Goal: Transaction & Acquisition: Book appointment/travel/reservation

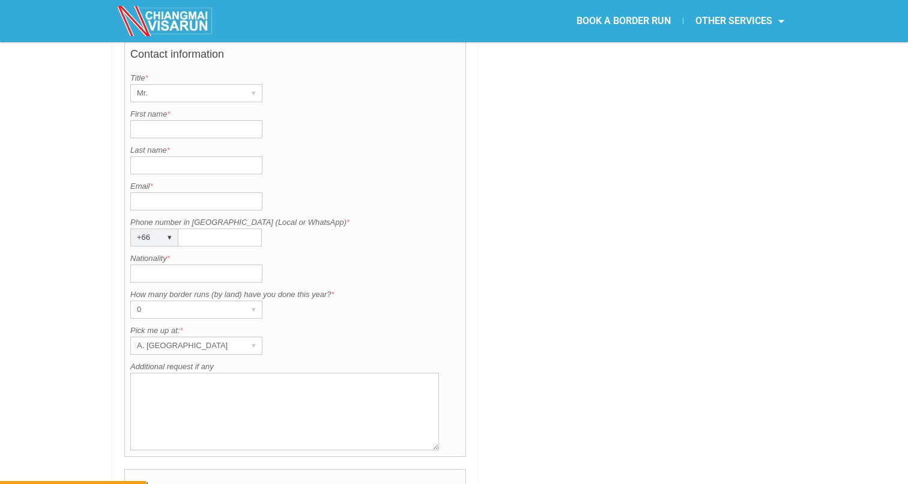
scroll to position [886, 0]
click at [252, 268] on input "Nationality *" at bounding box center [196, 277] width 132 height 18
click at [575, 168] on div at bounding box center [641, 8] width 312 height 1136
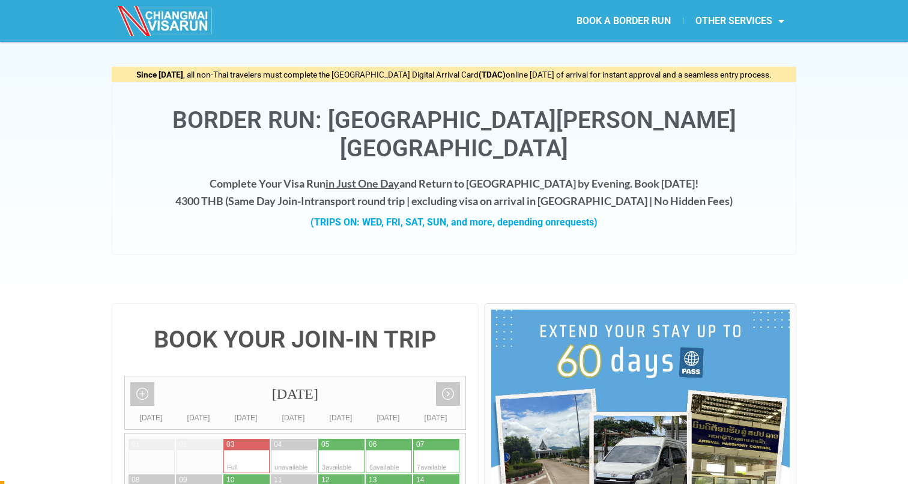
scroll to position [0, 0]
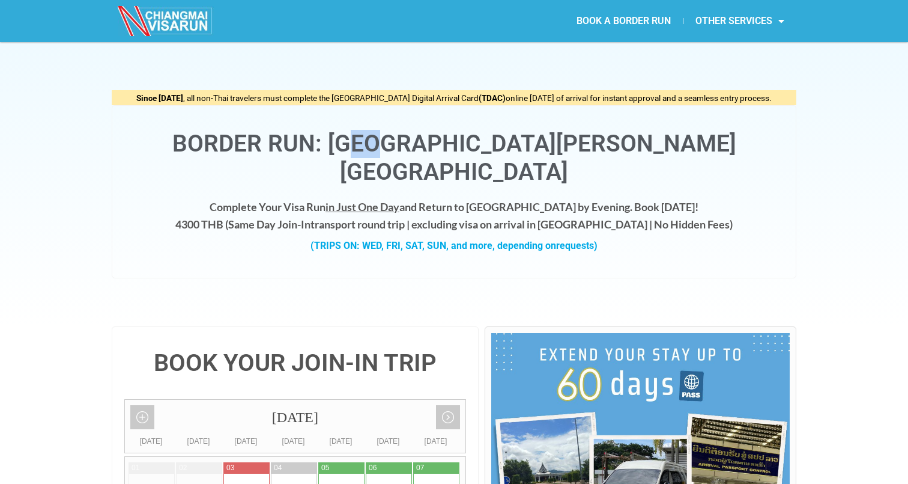
drag, startPoint x: 397, startPoint y: 147, endPoint x: 423, endPoint y: 148, distance: 26.4
click at [423, 148] on h1 "Border Run: [GEOGRAPHIC_DATA][PERSON_NAME][GEOGRAPHIC_DATA]" at bounding box center [453, 158] width 659 height 56
drag, startPoint x: 353, startPoint y: 176, endPoint x: 475, endPoint y: 172, distance: 122.0
click at [475, 198] on h4 "Complete Your Visa Run in Just One Day and Return to [GEOGRAPHIC_DATA] by Eveni…" at bounding box center [453, 215] width 659 height 35
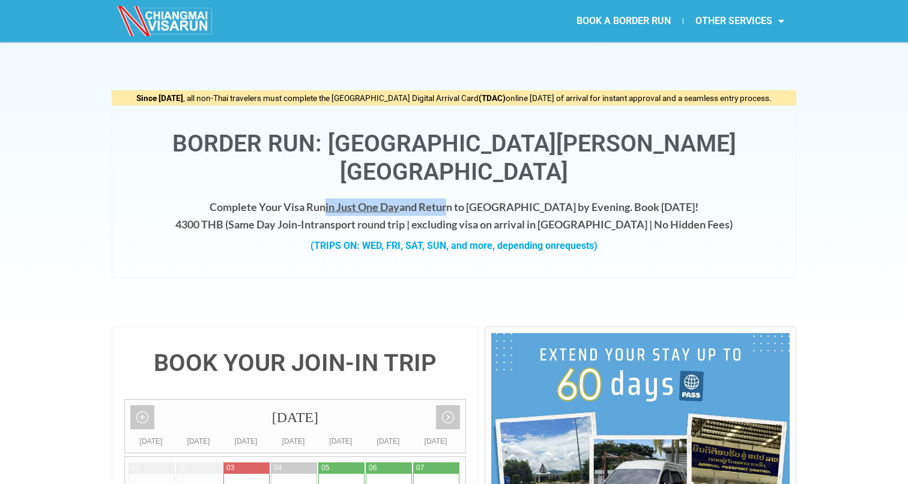
click at [475, 198] on h4 "Complete Your Visa Run in Just One Day and Return to [GEOGRAPHIC_DATA] by Eveni…" at bounding box center [453, 215] width 659 height 35
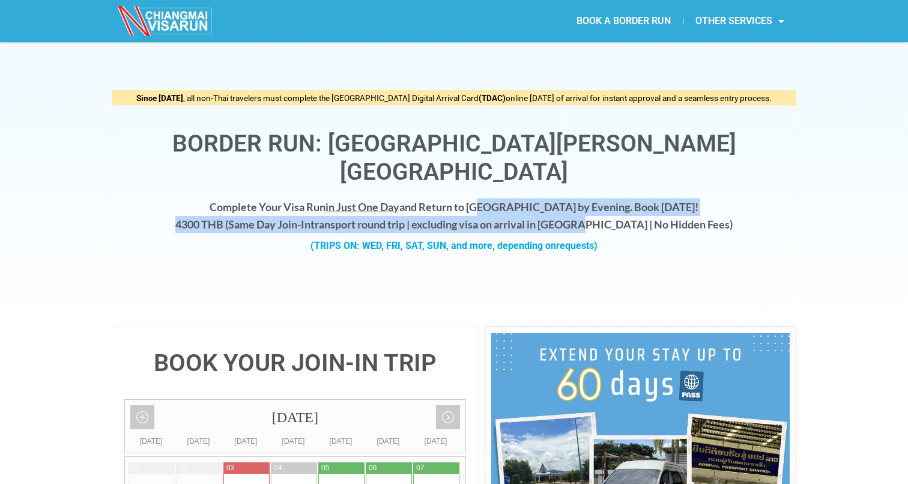
drag, startPoint x: 508, startPoint y: 177, endPoint x: 614, endPoint y: 195, distance: 107.9
click at [614, 198] on h4 "Complete Your Visa Run in Just One Day and Return to [GEOGRAPHIC_DATA] by Eveni…" at bounding box center [453, 215] width 659 height 35
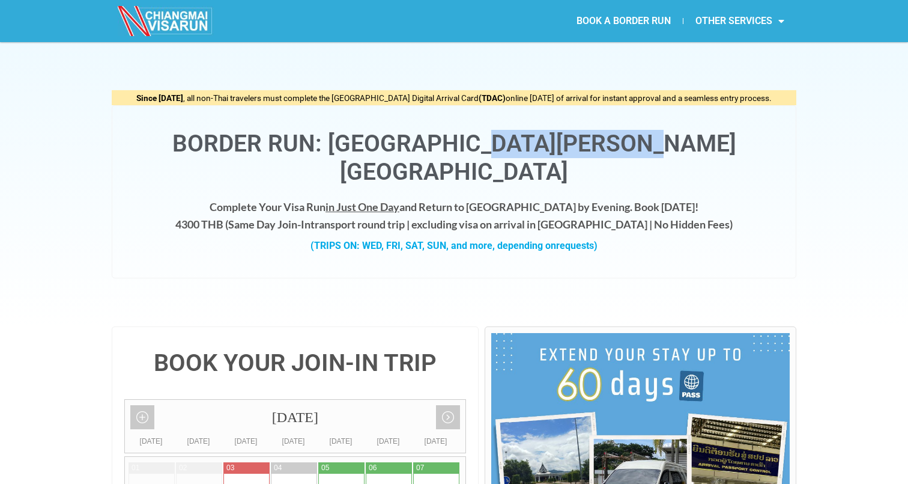
drag, startPoint x: 515, startPoint y: 140, endPoint x: 701, endPoint y: 141, distance: 186.2
click at [701, 141] on h1 "Border Run: [GEOGRAPHIC_DATA][PERSON_NAME][GEOGRAPHIC_DATA]" at bounding box center [453, 158] width 659 height 56
copy h1 "[PERSON_NAME]"
click at [739, 28] on link "OTHER SERVICES" at bounding box center [740, 21] width 113 height 28
